Goal: Understand process/instructions: Learn how to perform a task or action

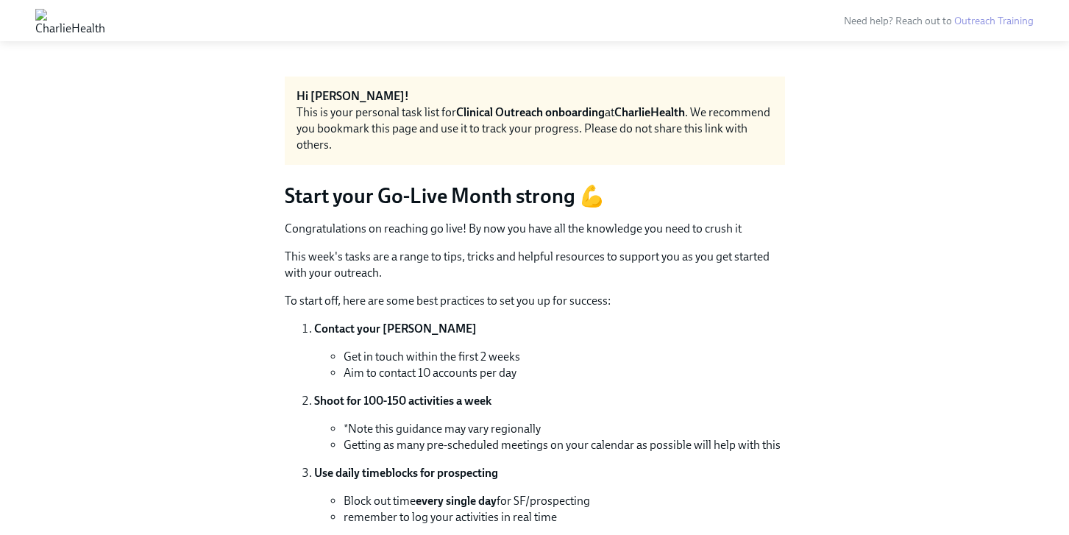
scroll to position [772, 0]
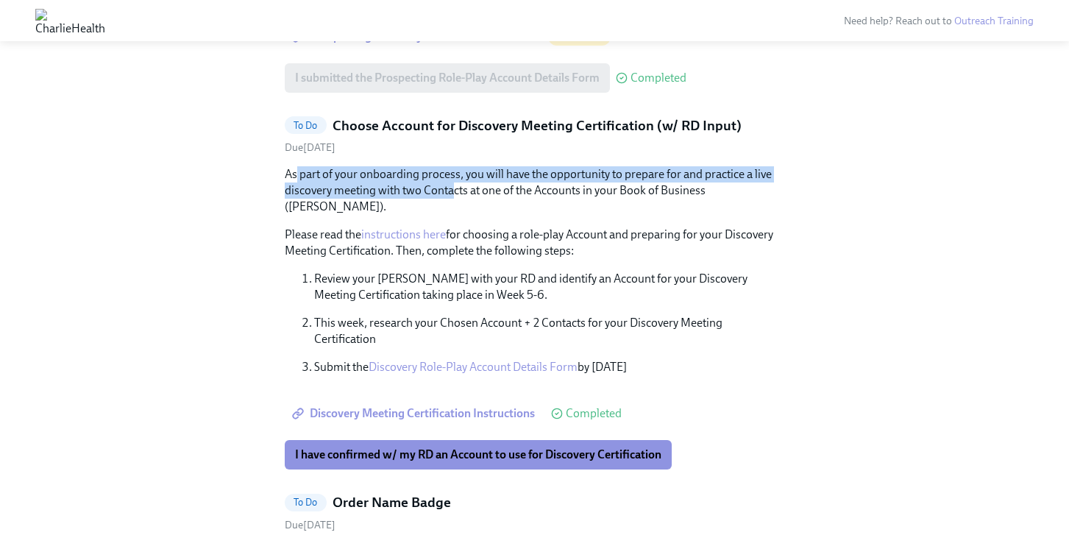
drag, startPoint x: 294, startPoint y: 176, endPoint x: 455, endPoint y: 188, distance: 161.6
click at [455, 188] on p "As part of your onboarding process, you will have the opportunity to prepare fo…" at bounding box center [535, 190] width 500 height 49
drag, startPoint x: 469, startPoint y: 217, endPoint x: 608, endPoint y: 243, distance: 142.1
click at [608, 243] on div "As part of your onboarding process, you will have the opportunity to prepare fo…" at bounding box center [535, 270] width 500 height 209
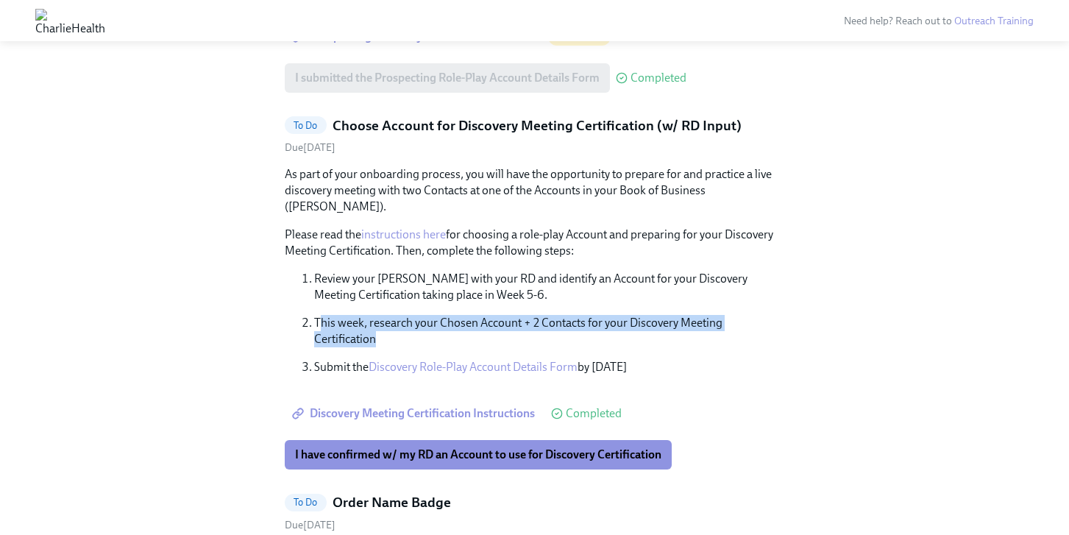
drag, startPoint x: 317, startPoint y: 305, endPoint x: 417, endPoint y: 328, distance: 102.6
click at [417, 328] on p "This week, research your Chosen Account + 2 Contacts for your Discovery Meeting…" at bounding box center [549, 331] width 471 height 32
drag, startPoint x: 522, startPoint y: 305, endPoint x: 559, endPoint y: 323, distance: 40.8
click at [559, 323] on p "This week, research your Chosen Account + 2 Contacts for your Discovery Meeting…" at bounding box center [549, 331] width 471 height 32
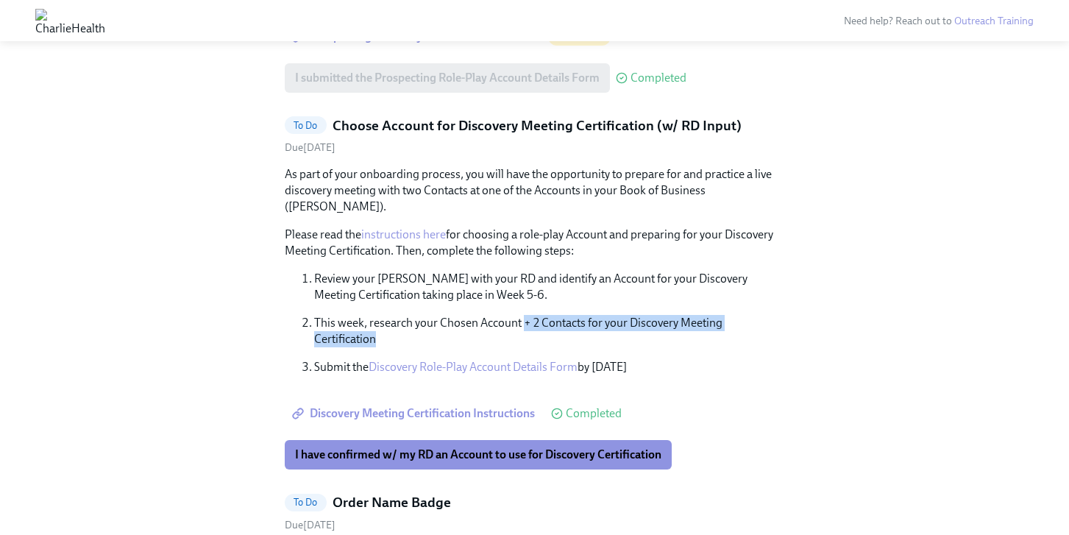
click at [559, 323] on p "This week, research your Chosen Account + 2 Contacts for your Discovery Meeting…" at bounding box center [549, 331] width 471 height 32
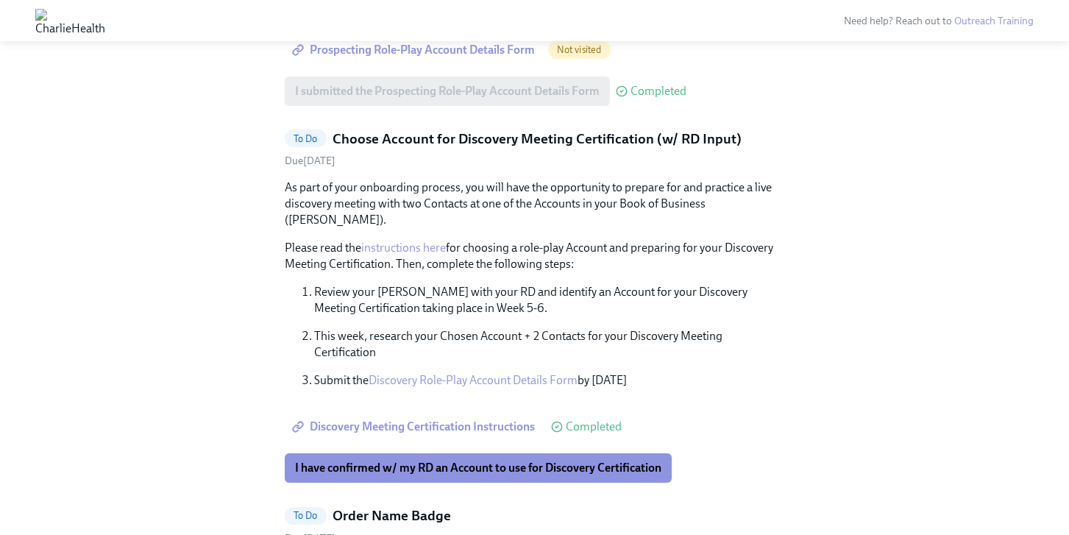
scroll to position [760, 0]
drag, startPoint x: 450, startPoint y: 232, endPoint x: 591, endPoint y: 251, distance: 141.7
click at [591, 251] on p "Please read the instructions here for choosing a role-play Account and preparin…" at bounding box center [535, 255] width 500 height 32
click at [486, 372] on link "Discovery Role-Play Account Details Form" at bounding box center [473, 379] width 209 height 14
